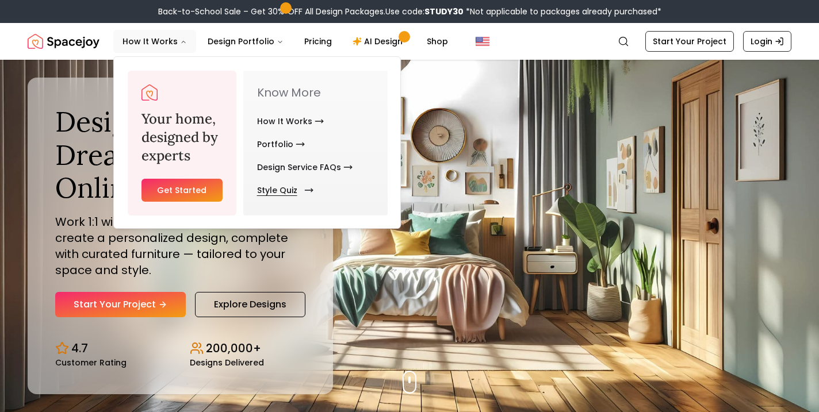
click at [289, 189] on link "Style Quiz" at bounding box center [283, 190] width 52 height 23
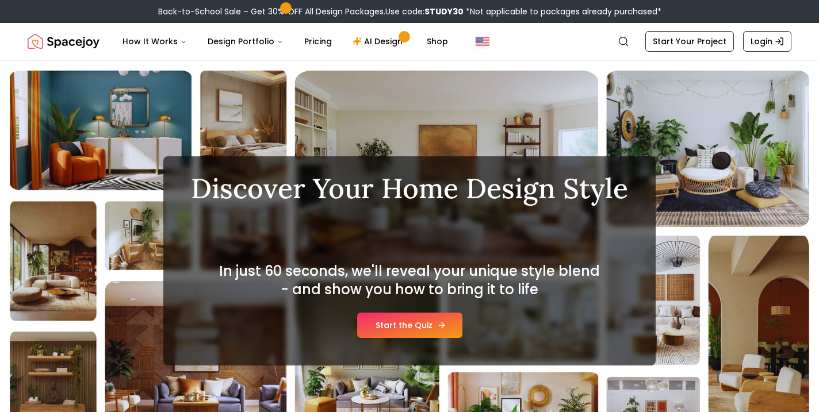
click at [396, 324] on link "Start the Quiz" at bounding box center [409, 325] width 105 height 25
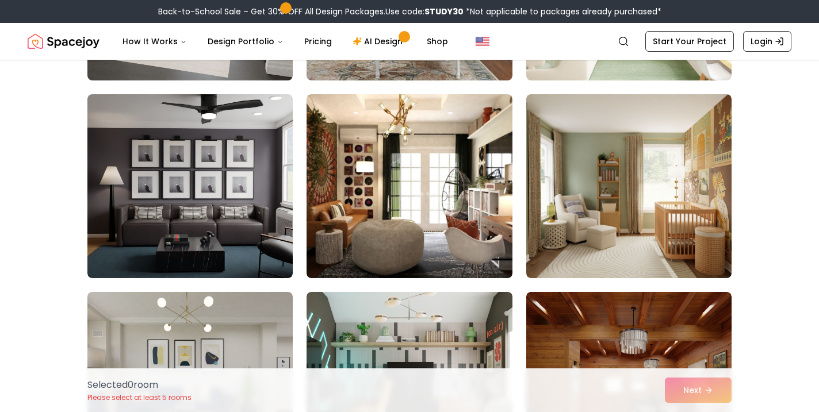
scroll to position [266, 0]
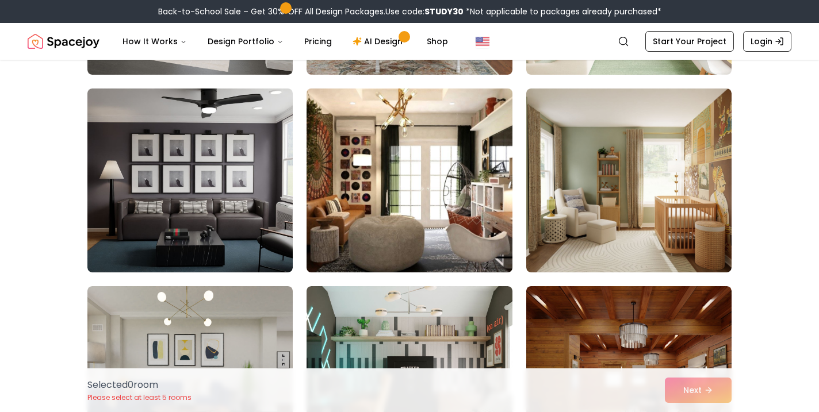
click at [499, 187] on img at bounding box center [409, 180] width 216 height 193
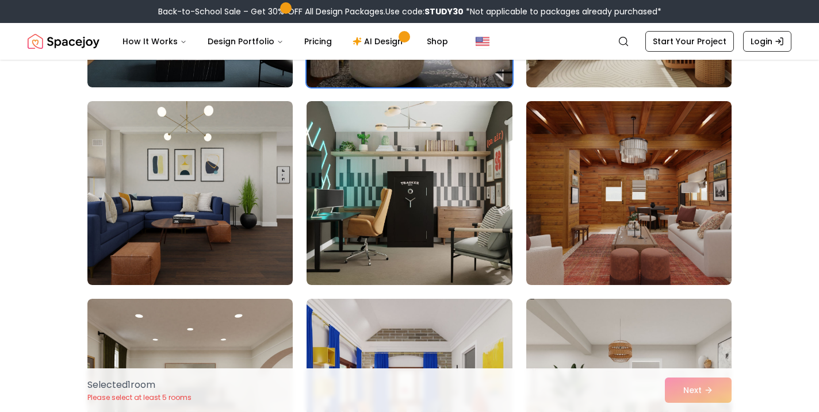
scroll to position [461, 0]
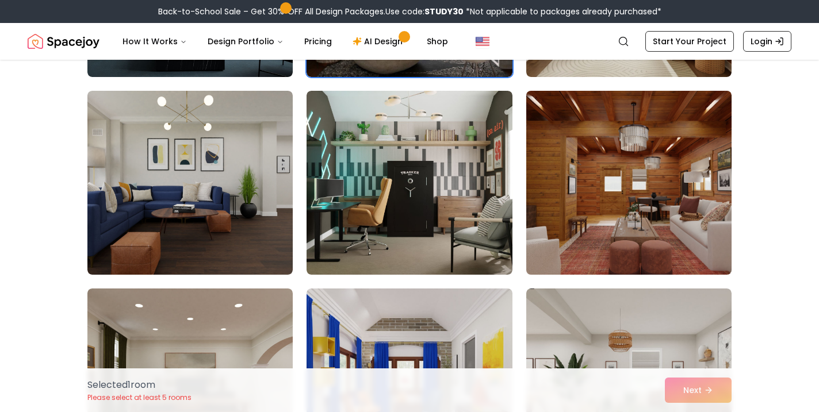
click at [589, 131] on img at bounding box center [629, 182] width 216 height 193
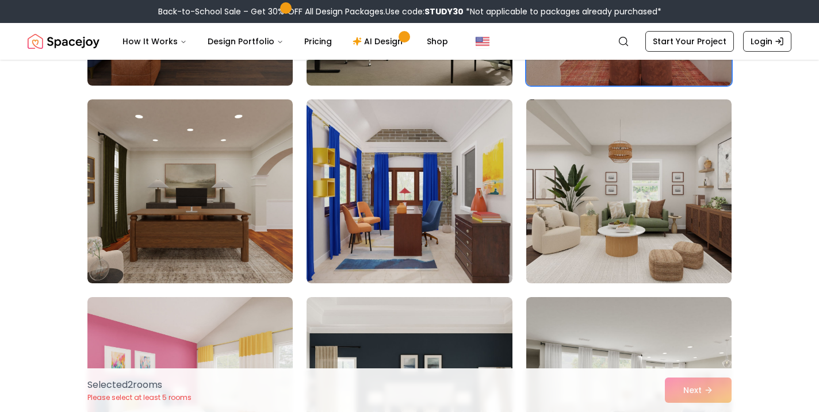
scroll to position [653, 0]
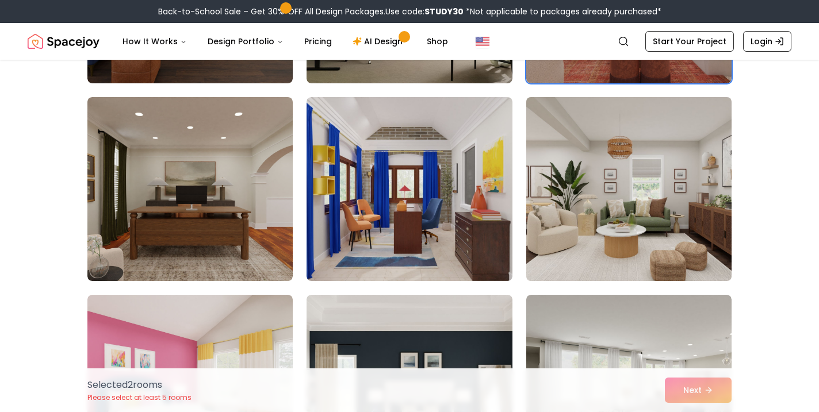
click at [619, 163] on img at bounding box center [629, 189] width 216 height 193
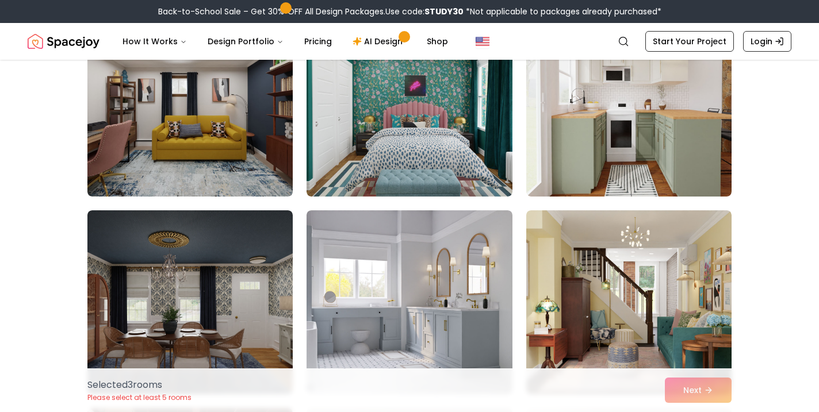
scroll to position [3477, 0]
